Goal: Task Accomplishment & Management: Complete application form

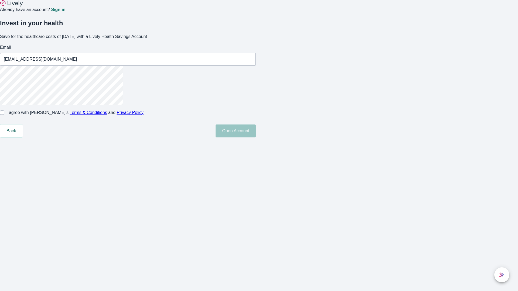
click at [4, 115] on input "I agree with Lively’s Terms & Conditions and Privacy Policy" at bounding box center [2, 113] width 4 height 4
checkbox input "true"
click at [256, 137] on button "Open Account" at bounding box center [235, 131] width 40 height 13
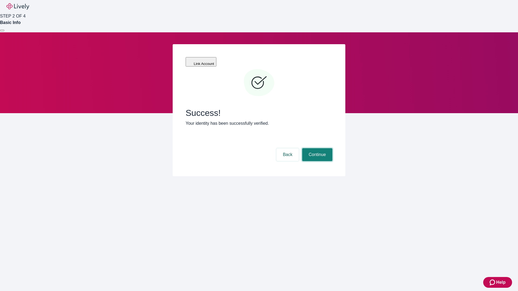
click at [316, 148] on button "Continue" at bounding box center [317, 154] width 30 height 13
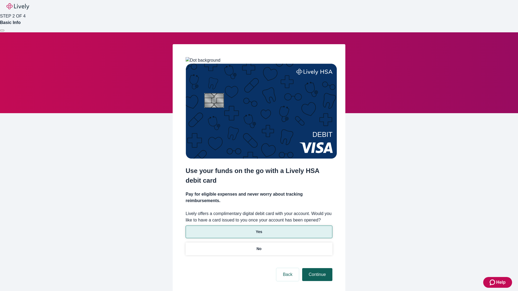
click at [259, 246] on p "No" at bounding box center [258, 249] width 5 height 6
click at [316, 268] on button "Continue" at bounding box center [317, 274] width 30 height 13
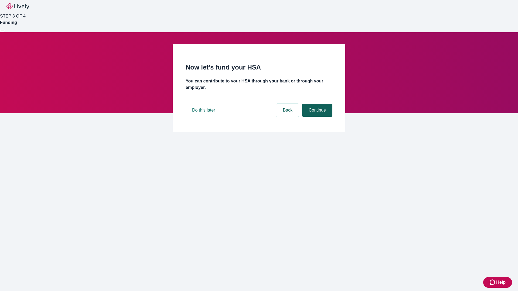
click at [316, 117] on button "Continue" at bounding box center [317, 110] width 30 height 13
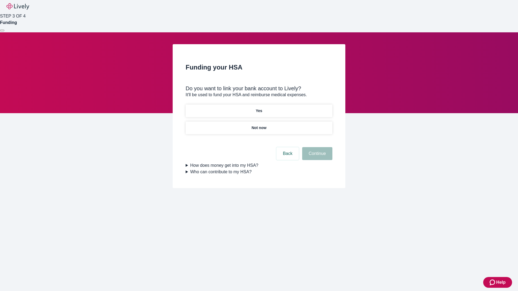
click at [259, 108] on p "Yes" at bounding box center [259, 111] width 6 height 6
click at [316, 147] on button "Continue" at bounding box center [317, 153] width 30 height 13
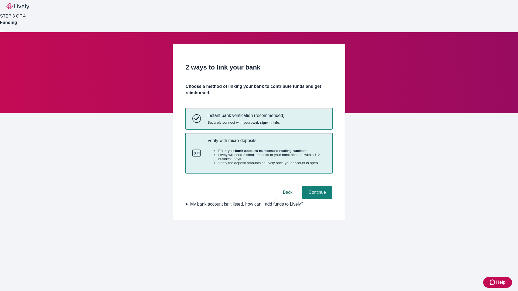
click at [266, 143] on p "Verify with micro-deposits" at bounding box center [266, 140] width 118 height 5
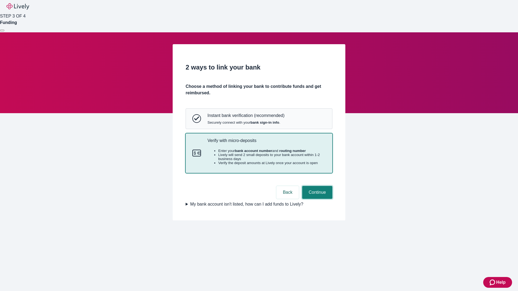
click at [316, 199] on button "Continue" at bounding box center [317, 192] width 30 height 13
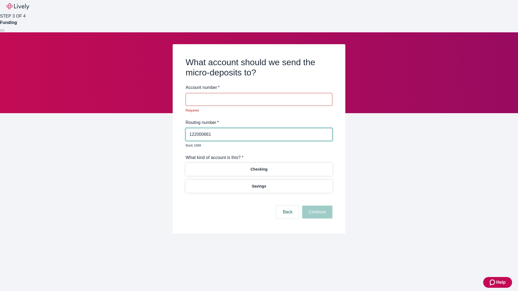
type input "122000661"
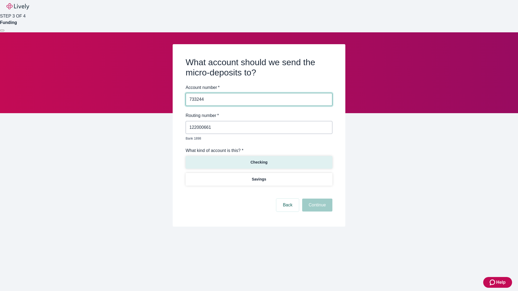
type input "733244"
click at [259, 160] on p "Checking" at bounding box center [258, 163] width 17 height 6
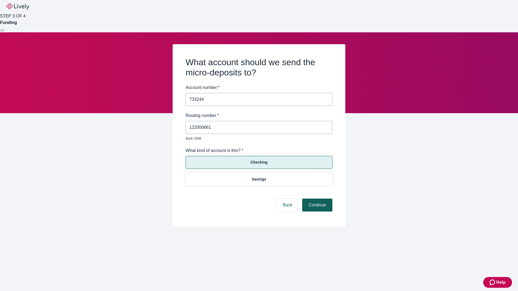
click at [316, 199] on button "Continue" at bounding box center [317, 205] width 30 height 13
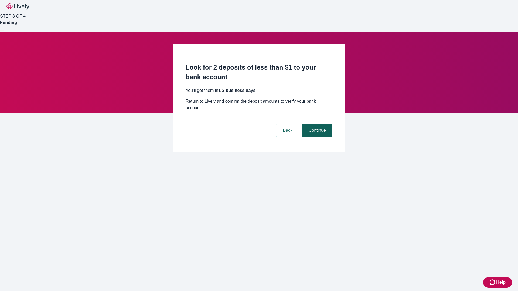
click at [316, 124] on button "Continue" at bounding box center [317, 130] width 30 height 13
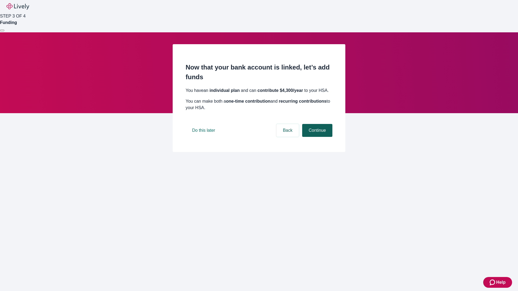
click at [316, 137] on button "Continue" at bounding box center [317, 130] width 30 height 13
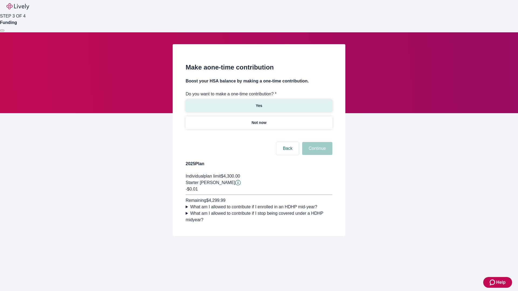
click at [259, 103] on p "Yes" at bounding box center [259, 106] width 6 height 6
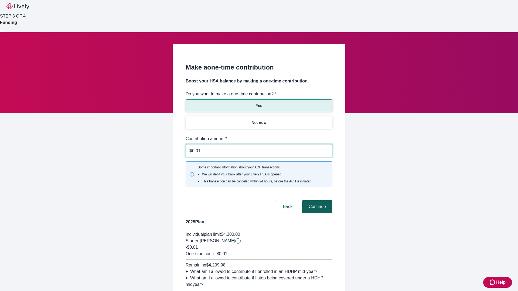
type input "0.01"
click at [316, 200] on button "Continue" at bounding box center [317, 206] width 30 height 13
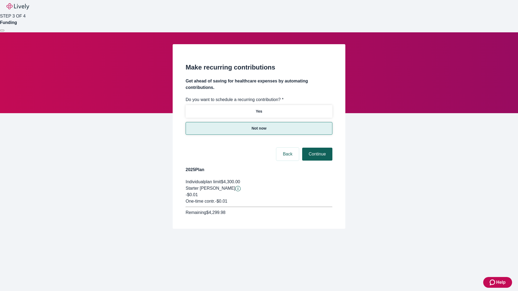
click at [316, 148] on button "Continue" at bounding box center [317, 154] width 30 height 13
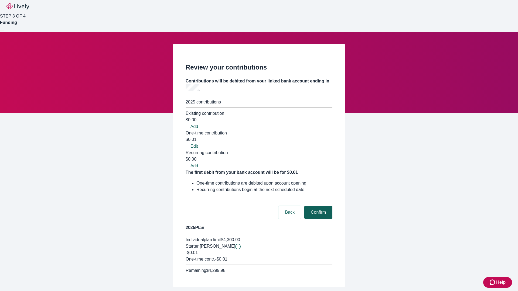
click at [317, 206] on button "Confirm" at bounding box center [318, 212] width 28 height 13
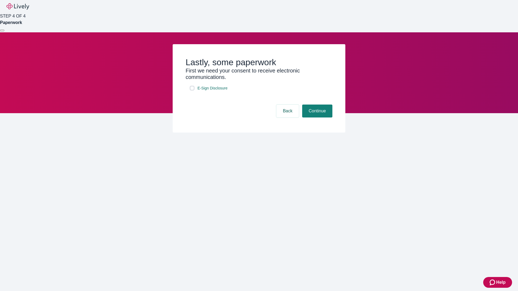
click at [192, 90] on input "E-Sign Disclosure" at bounding box center [192, 88] width 4 height 4
checkbox input "true"
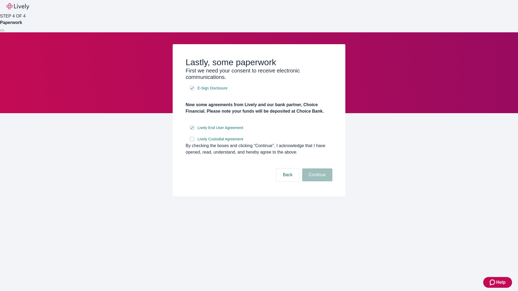
click at [192, 141] on input "Lively Custodial Agreement" at bounding box center [192, 139] width 4 height 4
checkbox input "true"
click at [316, 181] on button "Continue" at bounding box center [317, 174] width 30 height 13
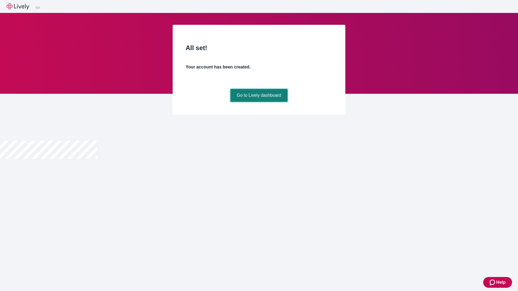
click at [259, 102] on link "Go to Lively dashboard" at bounding box center [258, 95] width 57 height 13
